Goal: Navigation & Orientation: Find specific page/section

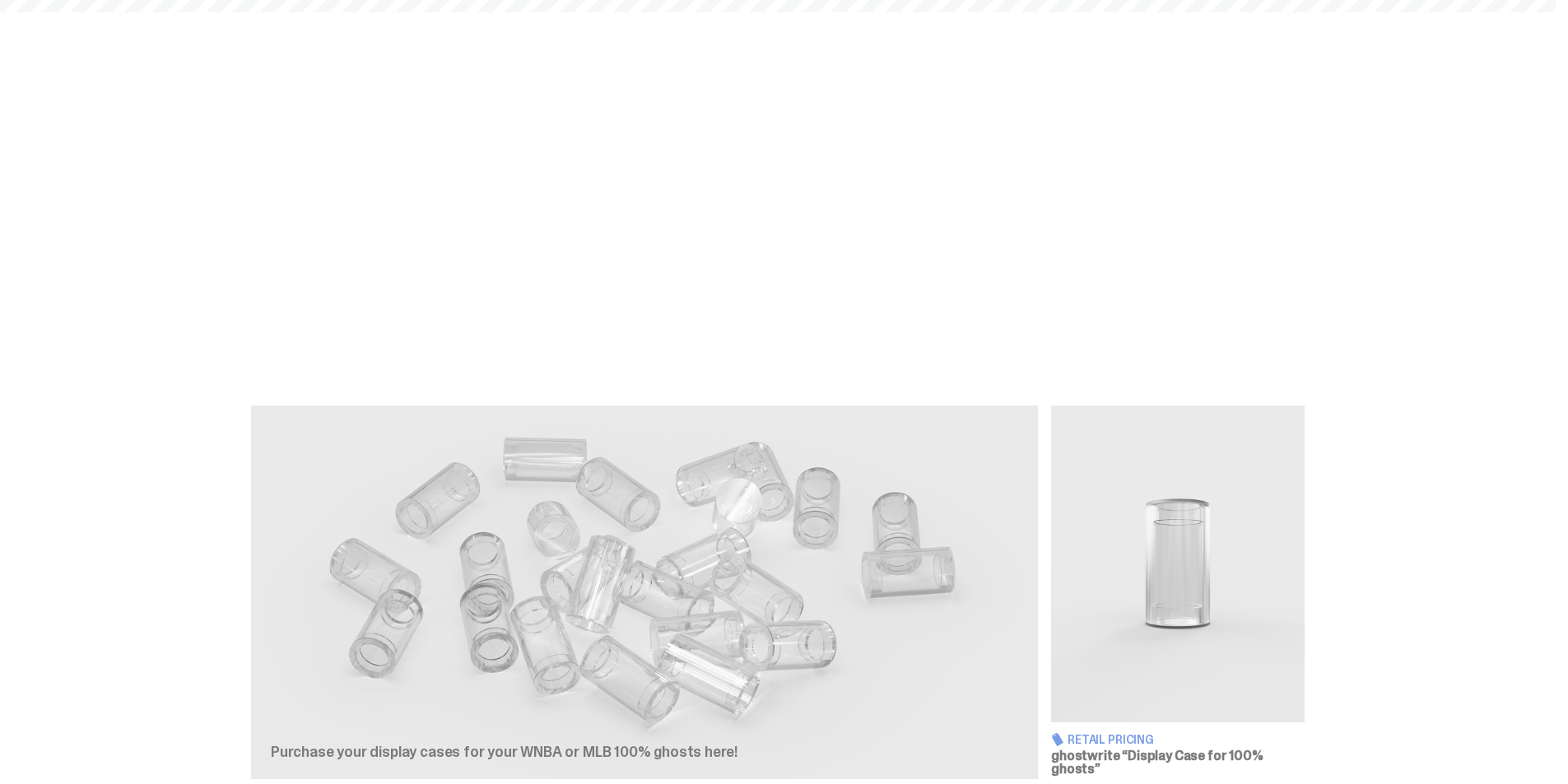
scroll to position [823, 0]
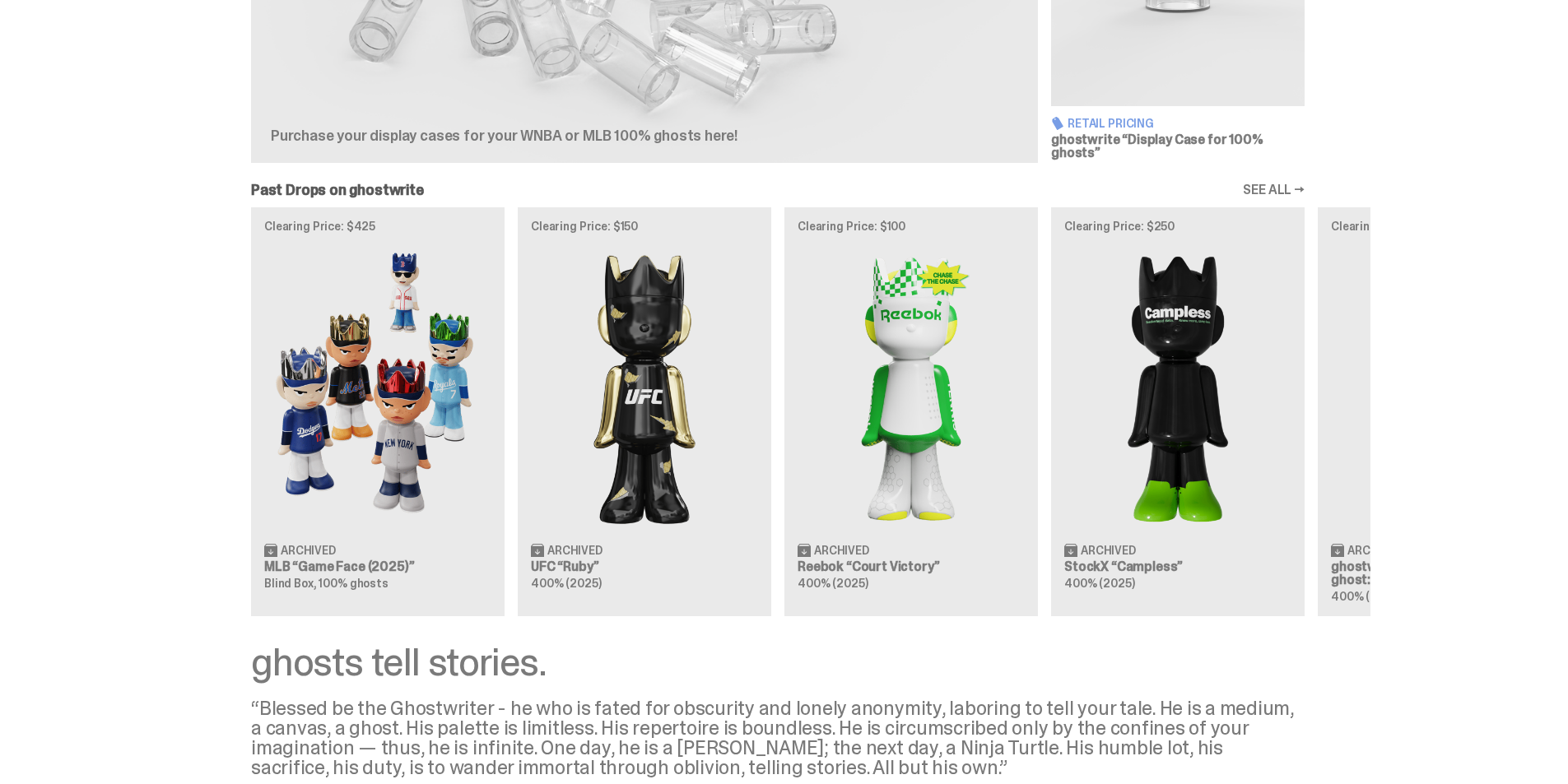
click at [409, 388] on div "Clearing Price: $425 Archived MLB “Game Face (2025)” Blind Box, 100% ghosts Cle…" at bounding box center [778, 412] width 1185 height 408
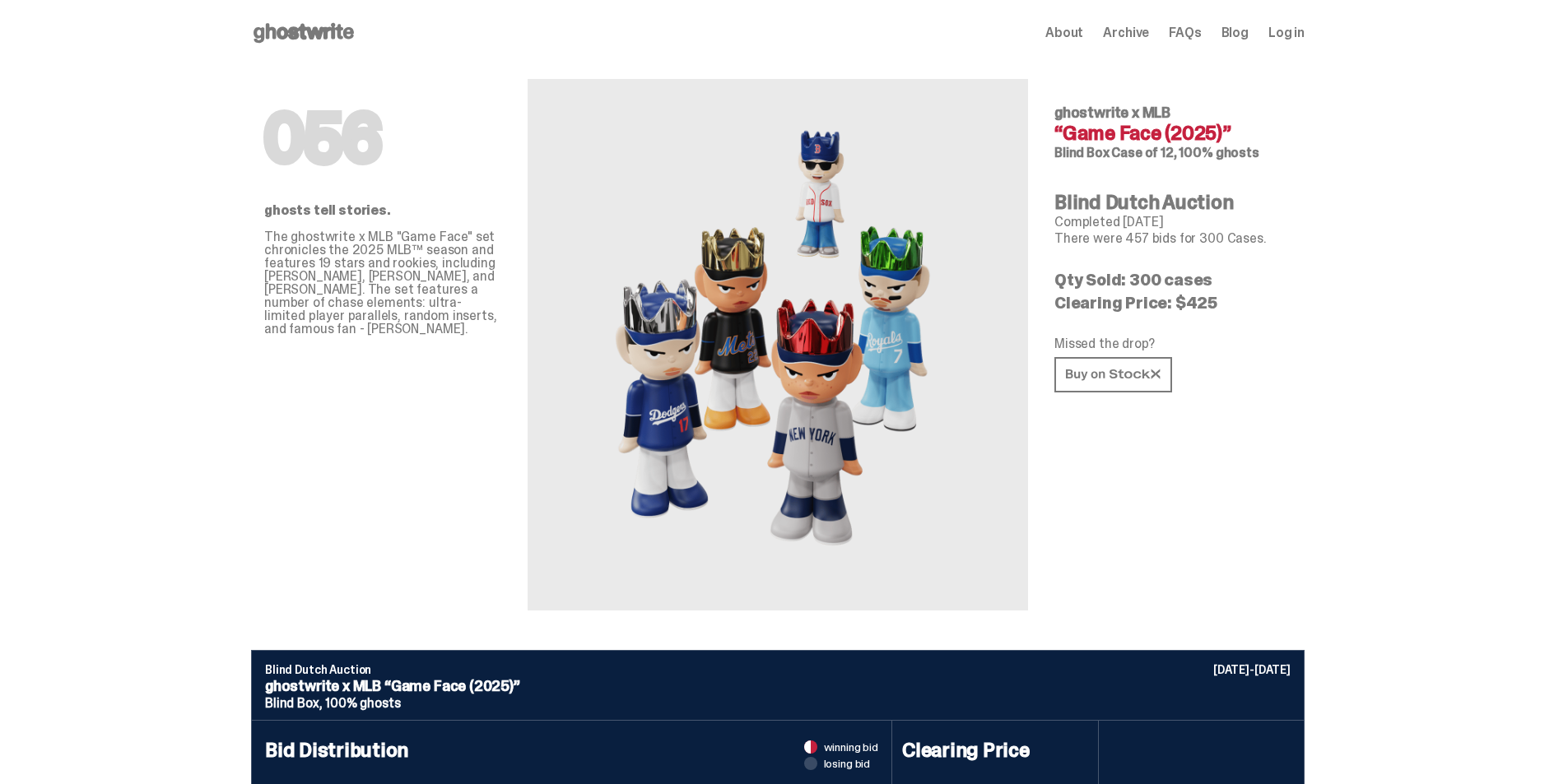
click at [1077, 34] on span "About" at bounding box center [1064, 32] width 38 height 13
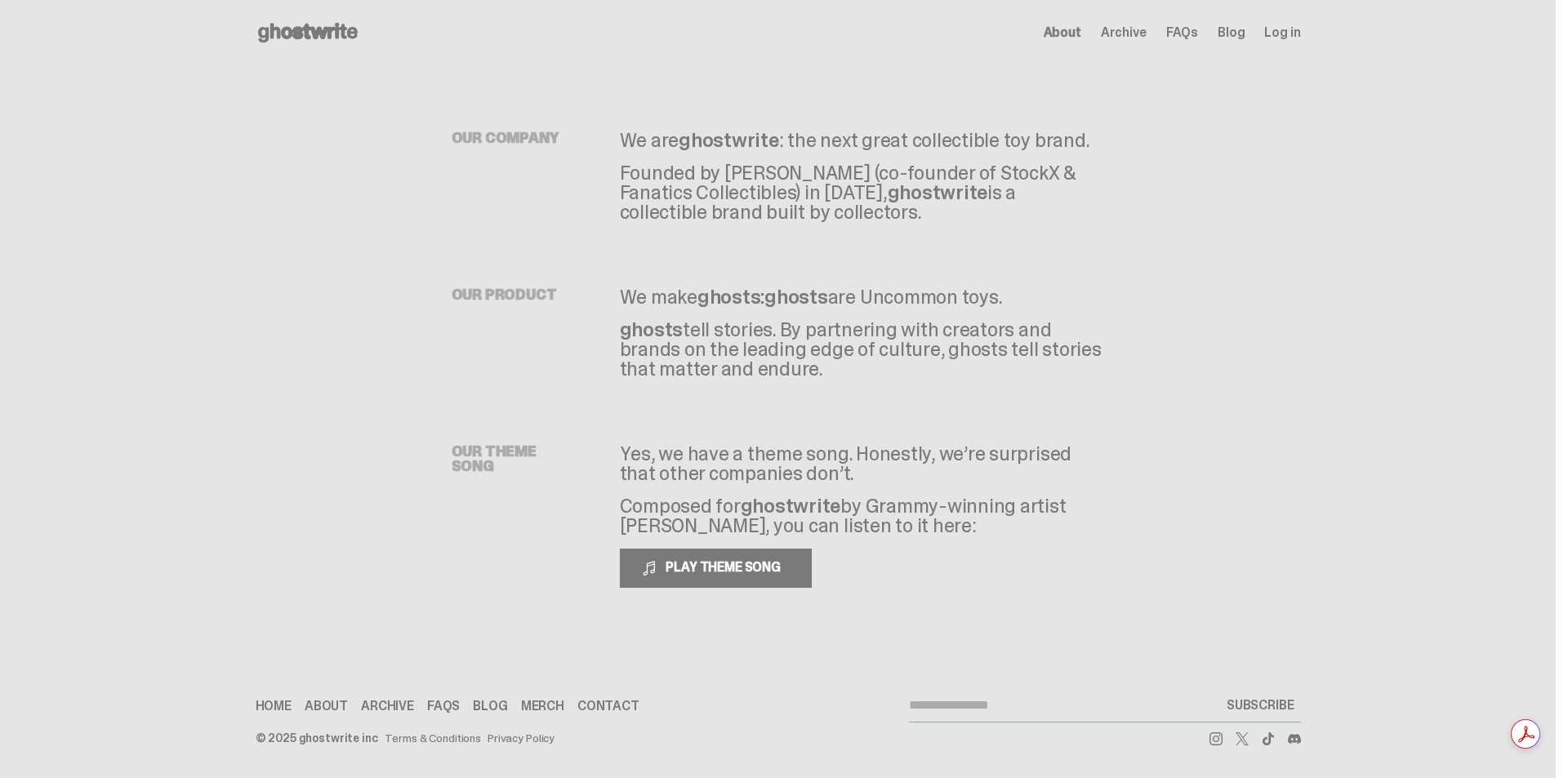
click at [1134, 28] on span "Archive" at bounding box center [1124, 32] width 46 height 13
